Goal: Information Seeking & Learning: Stay updated

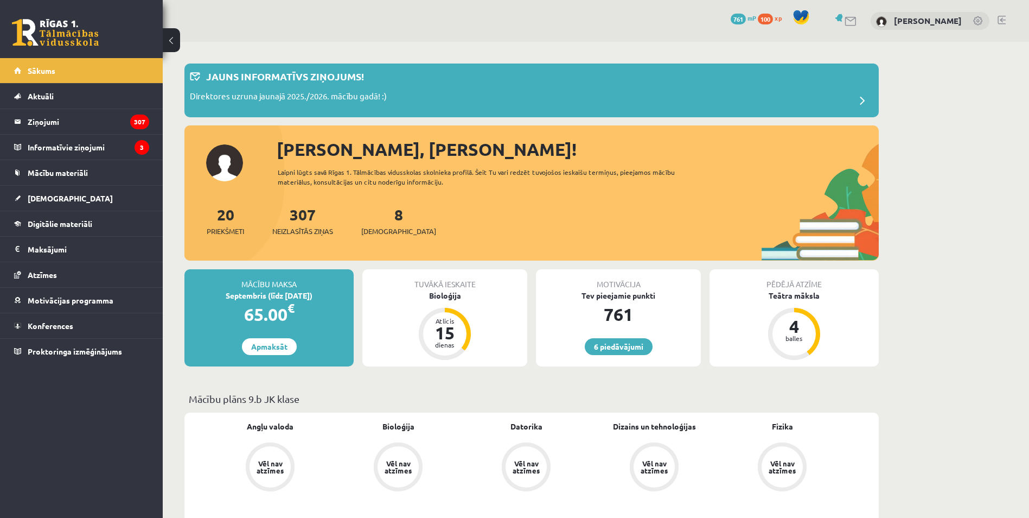
click at [234, 127] on div at bounding box center [531, 130] width 694 height 11
click at [54, 193] on link "[DEMOGRAPHIC_DATA]" at bounding box center [81, 198] width 135 height 25
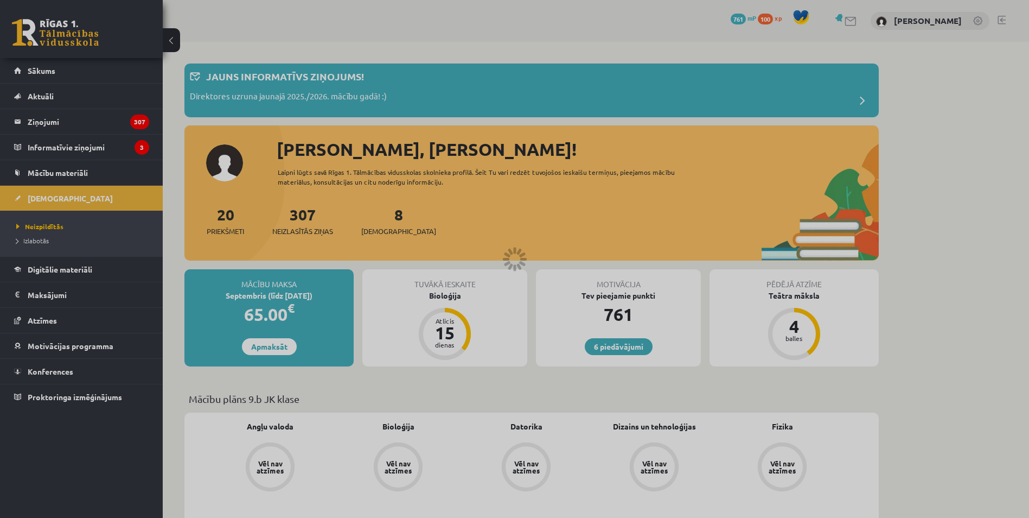
drag, startPoint x: 54, startPoint y: 193, endPoint x: 59, endPoint y: 196, distance: 6.3
click at [59, 196] on div at bounding box center [514, 259] width 1029 height 518
click at [136, 243] on link "Izlabotās" at bounding box center [84, 240] width 136 height 10
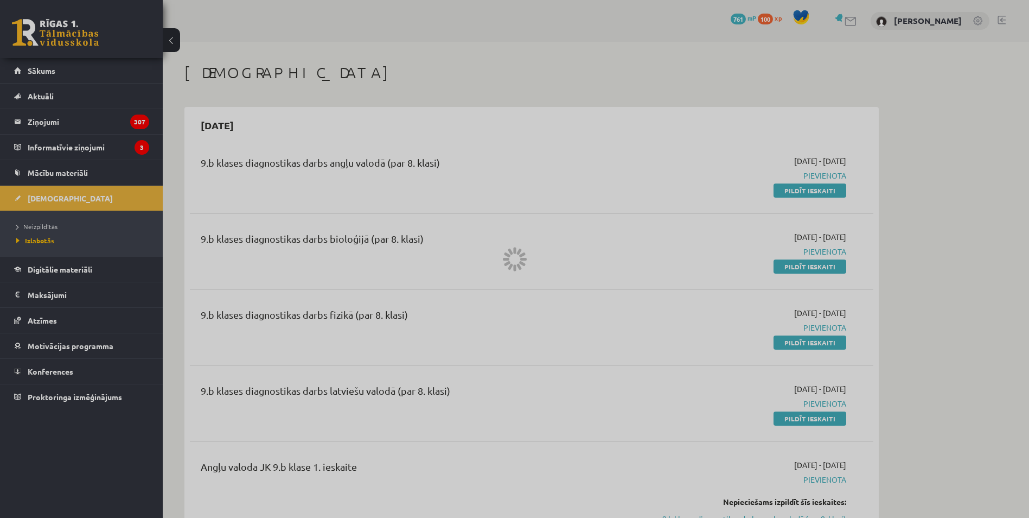
click at [127, 239] on div at bounding box center [514, 259] width 1029 height 518
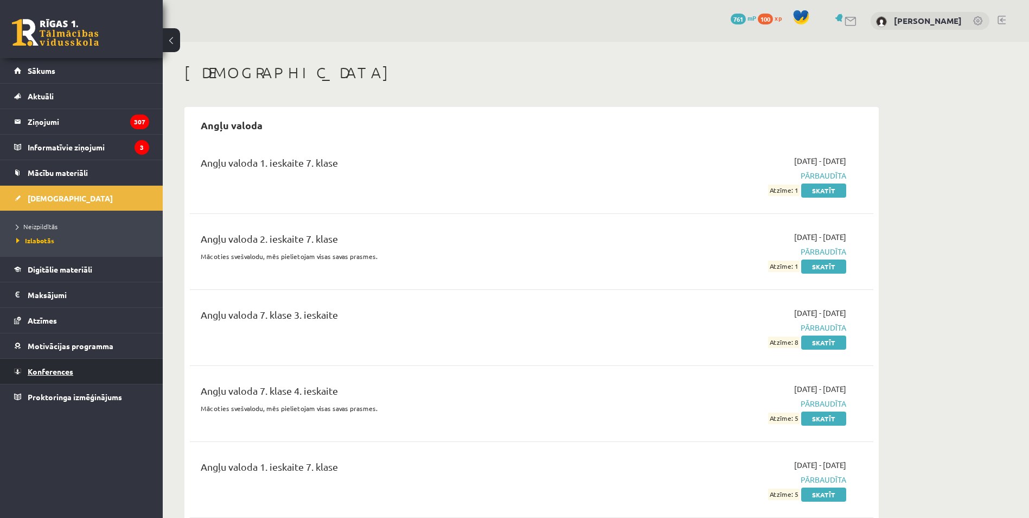
click at [60, 370] on span "Konferences" at bounding box center [51, 371] width 46 height 10
click at [27, 360] on link "Konferences" at bounding box center [81, 371] width 135 height 25
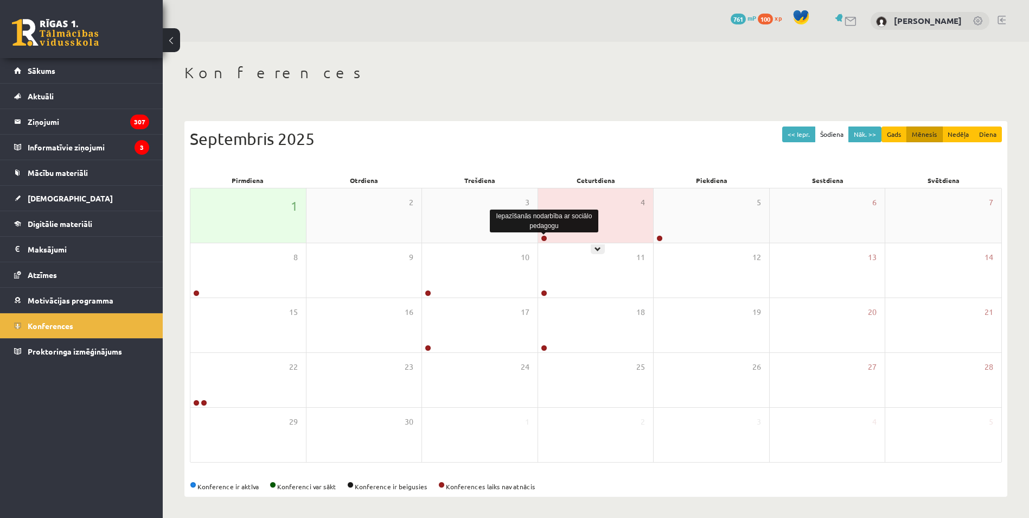
click at [544, 236] on link at bounding box center [544, 238] width 7 height 7
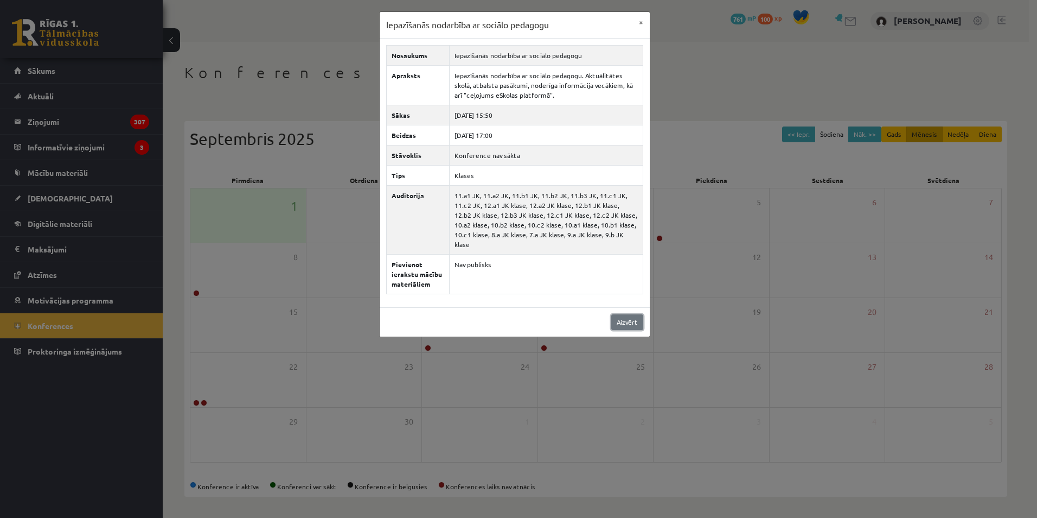
click at [627, 316] on link "Aizvērt" at bounding box center [627, 322] width 32 height 16
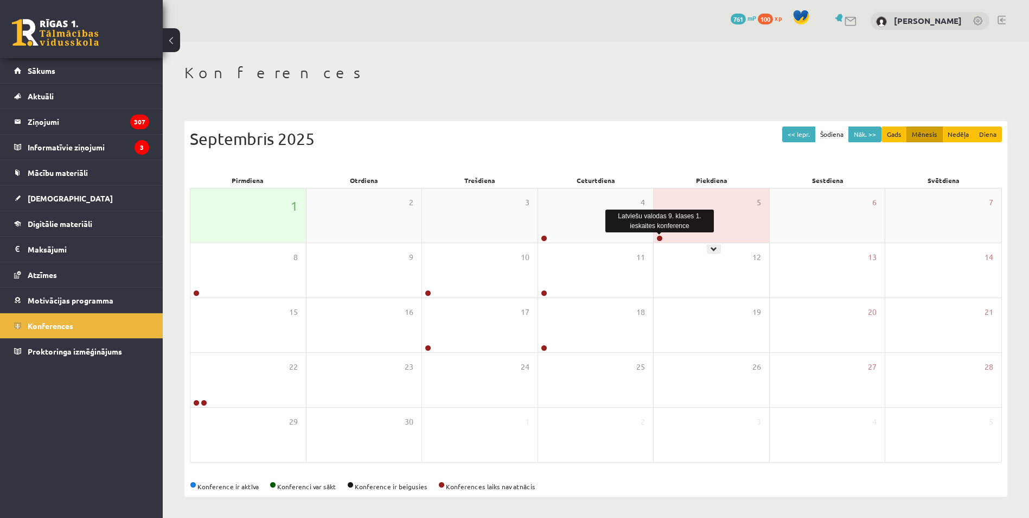
click at [657, 237] on link at bounding box center [659, 238] width 7 height 7
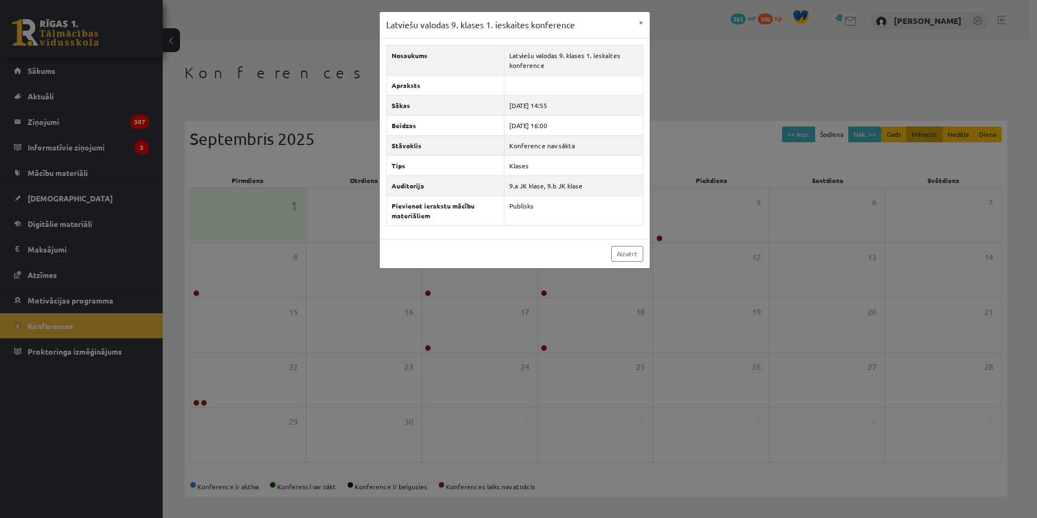
click at [695, 262] on body "0 Dāvanas 761 mP 100 xp [PERSON_NAME] Sākums Aktuāli Kā mācīties eSKOLĀ Kontakt…" at bounding box center [518, 259] width 1037 height 518
click at [628, 257] on link "Aizvērt" at bounding box center [627, 254] width 32 height 16
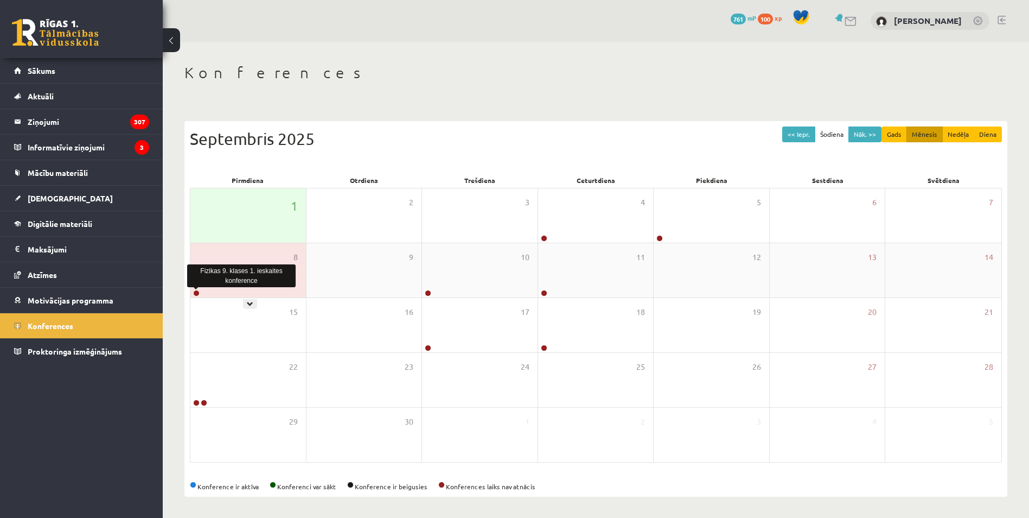
click at [196, 294] on link at bounding box center [196, 293] width 7 height 7
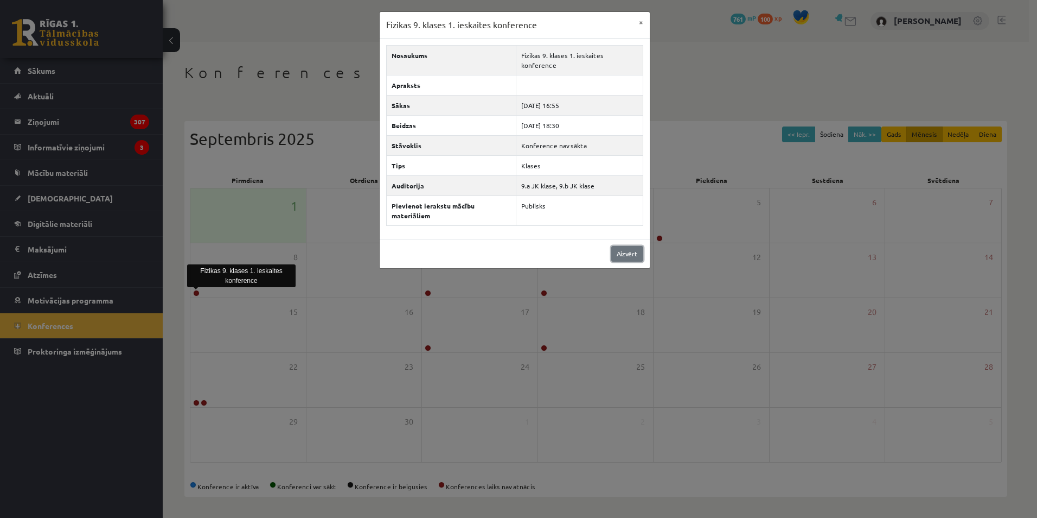
click at [629, 246] on link "Aizvērt" at bounding box center [627, 254] width 32 height 16
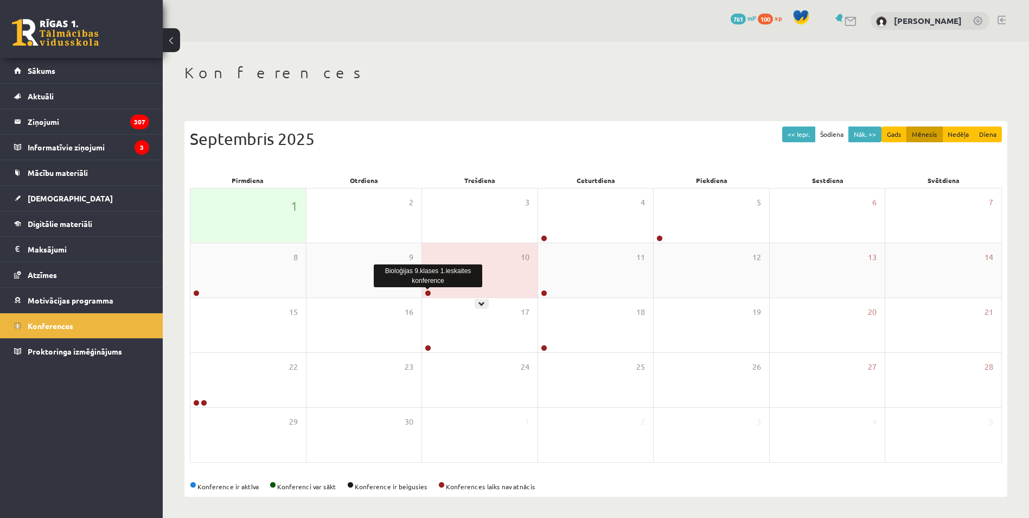
click at [427, 291] on link at bounding box center [428, 293] width 7 height 7
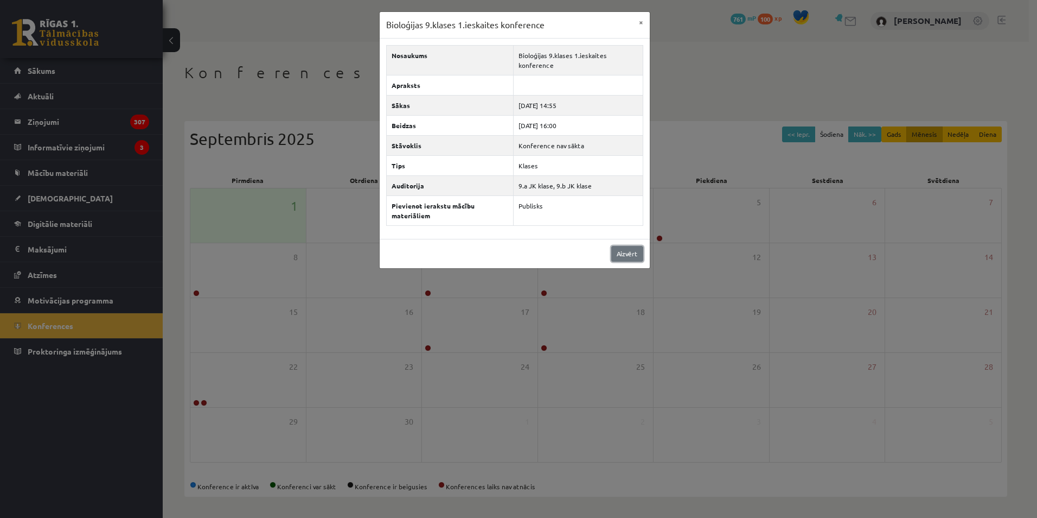
click at [642, 251] on link "Aizvērt" at bounding box center [627, 254] width 32 height 16
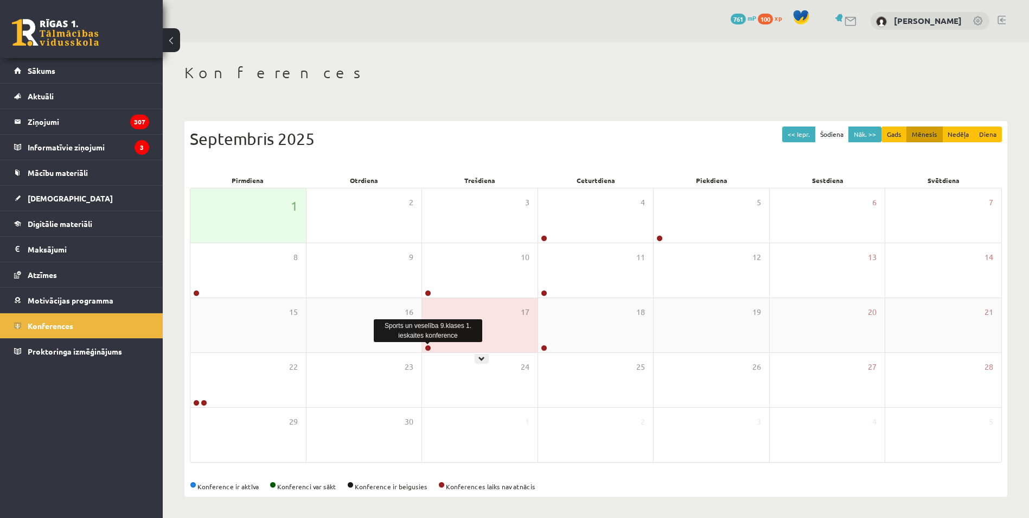
click at [426, 348] on link at bounding box center [428, 347] width 7 height 7
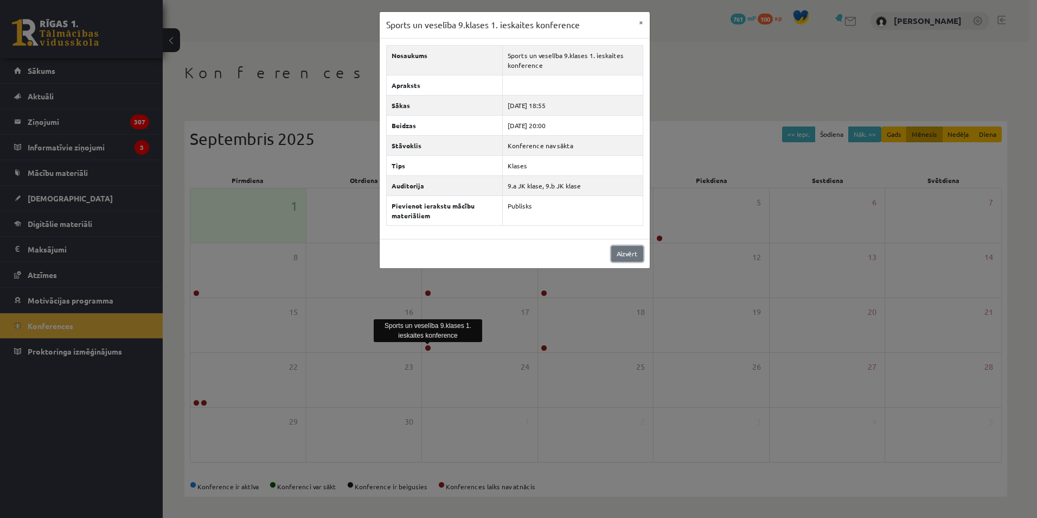
click at [622, 254] on link "Aizvērt" at bounding box center [627, 254] width 32 height 16
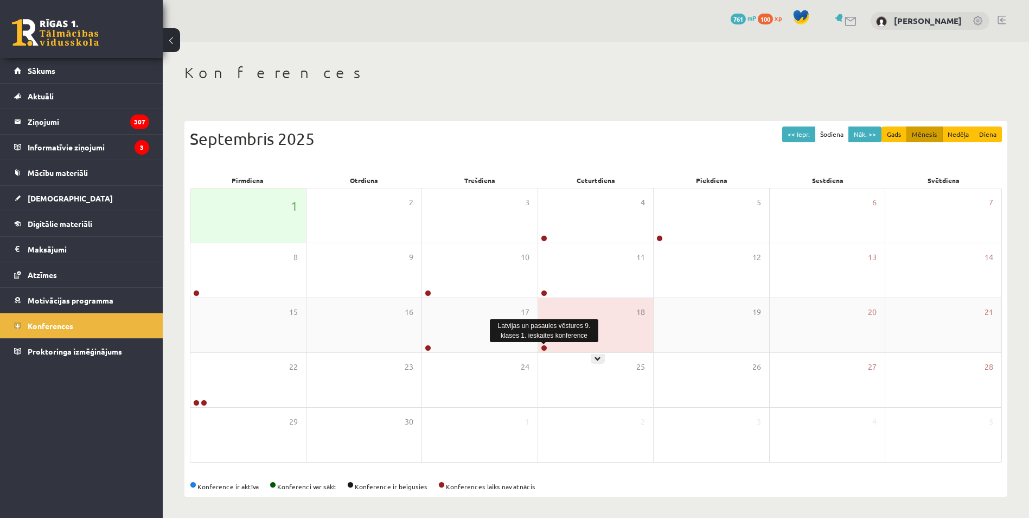
click at [545, 349] on link at bounding box center [544, 347] width 7 height 7
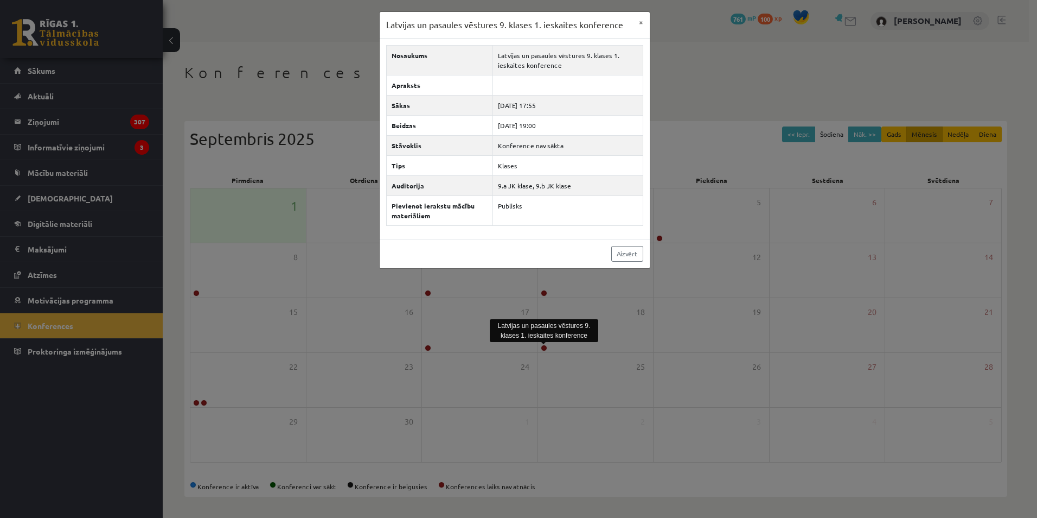
click at [635, 244] on div "Aizvērt" at bounding box center [515, 253] width 270 height 29
click at [635, 251] on link "Aizvērt" at bounding box center [627, 254] width 32 height 16
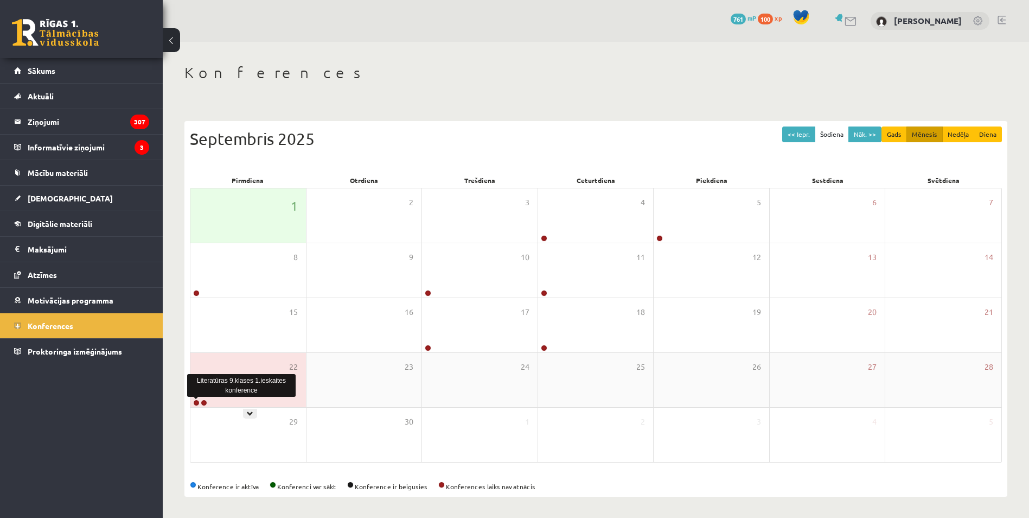
click at [197, 404] on link at bounding box center [196, 402] width 7 height 7
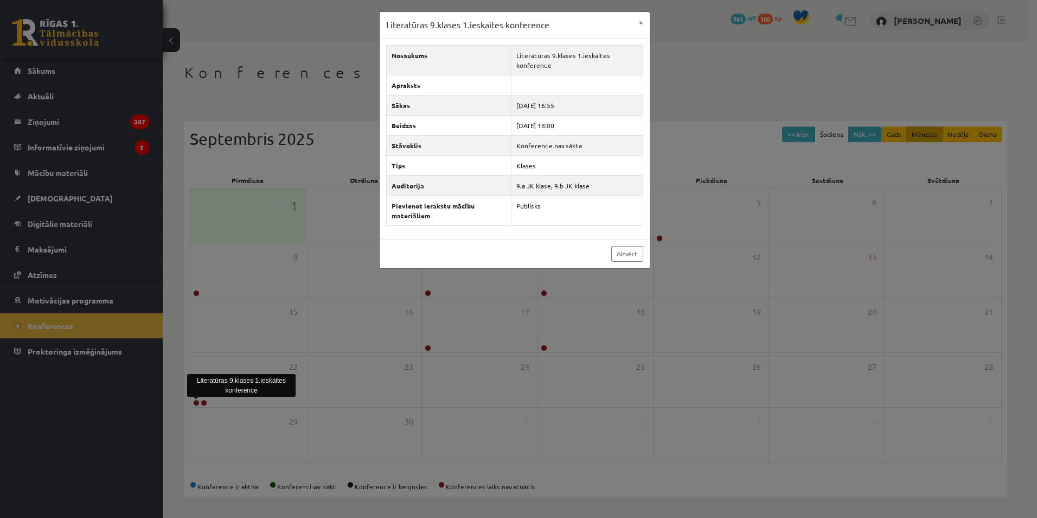
click at [616, 263] on div "Aizvērt" at bounding box center [515, 253] width 270 height 29
click at [622, 257] on link "Aizvērt" at bounding box center [627, 254] width 32 height 16
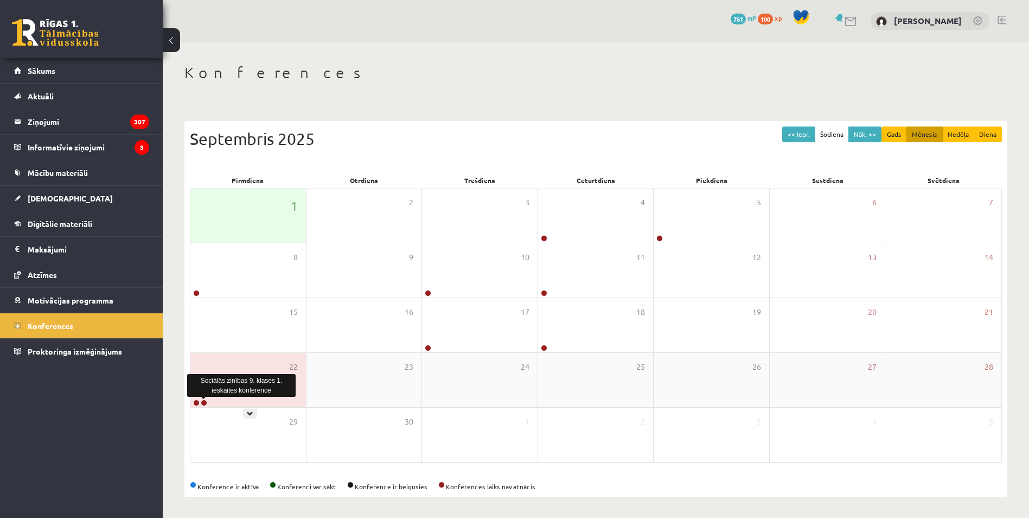
click at [206, 399] on link at bounding box center [204, 402] width 7 height 7
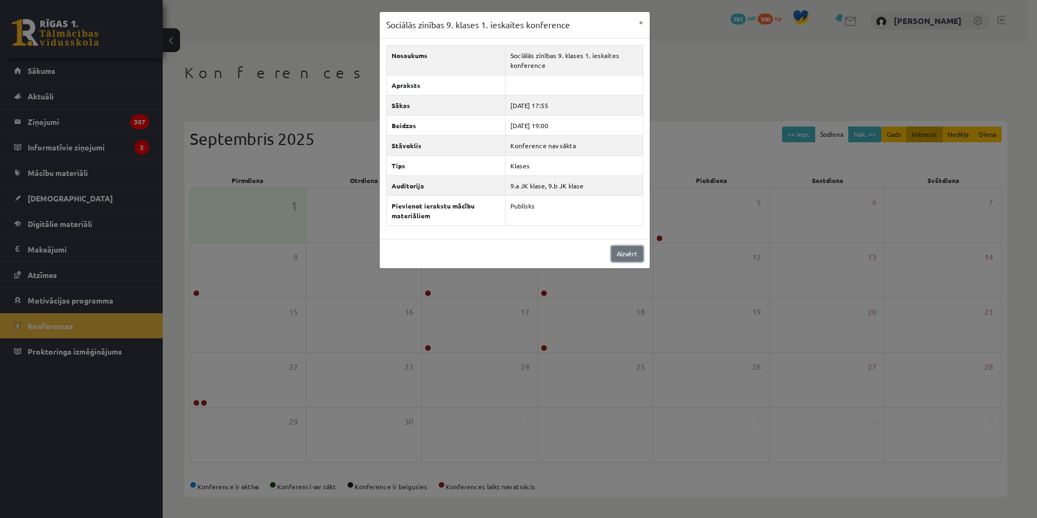
click at [630, 257] on link "Aizvērt" at bounding box center [627, 254] width 32 height 16
